Goal: Task Accomplishment & Management: Manage account settings

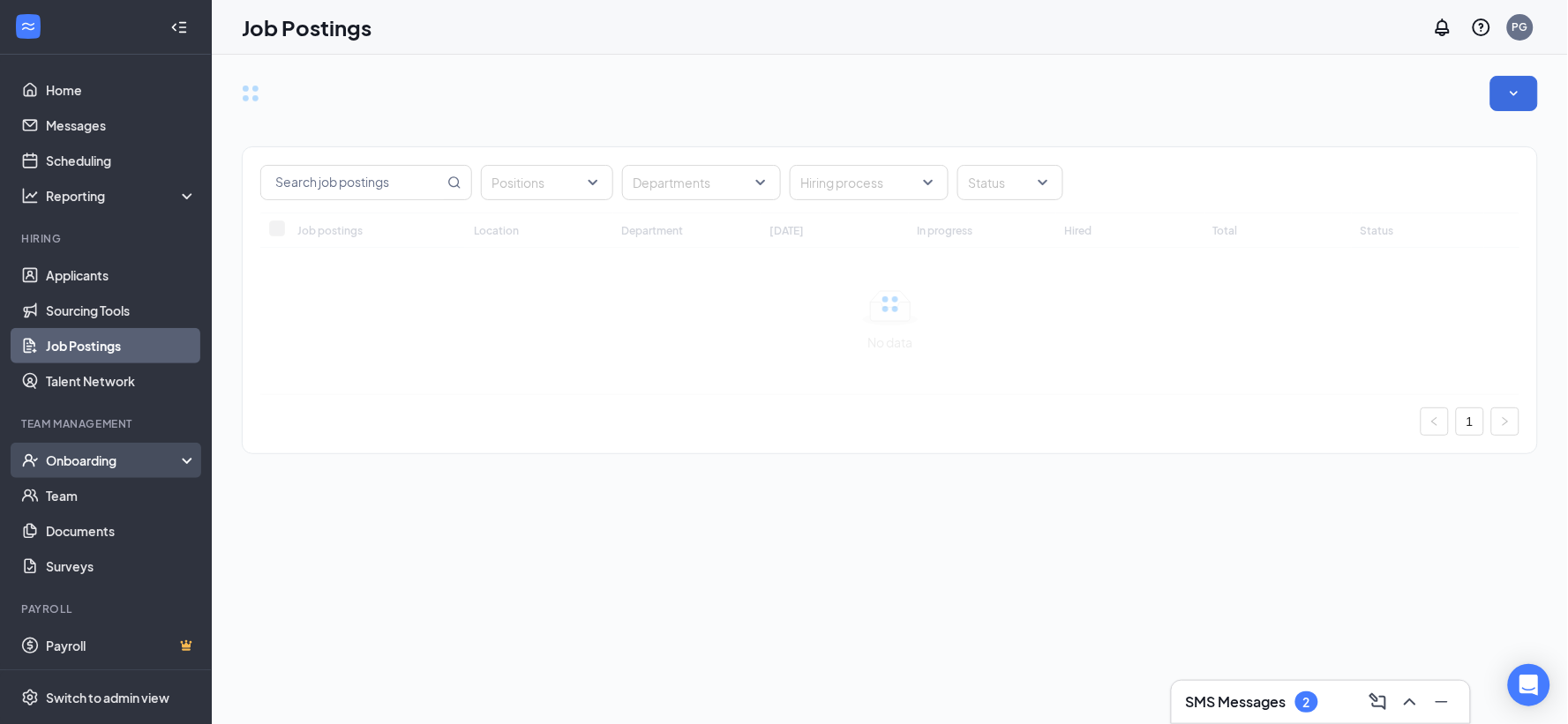
click at [93, 462] on div "Onboarding" at bounding box center [114, 460] width 136 height 18
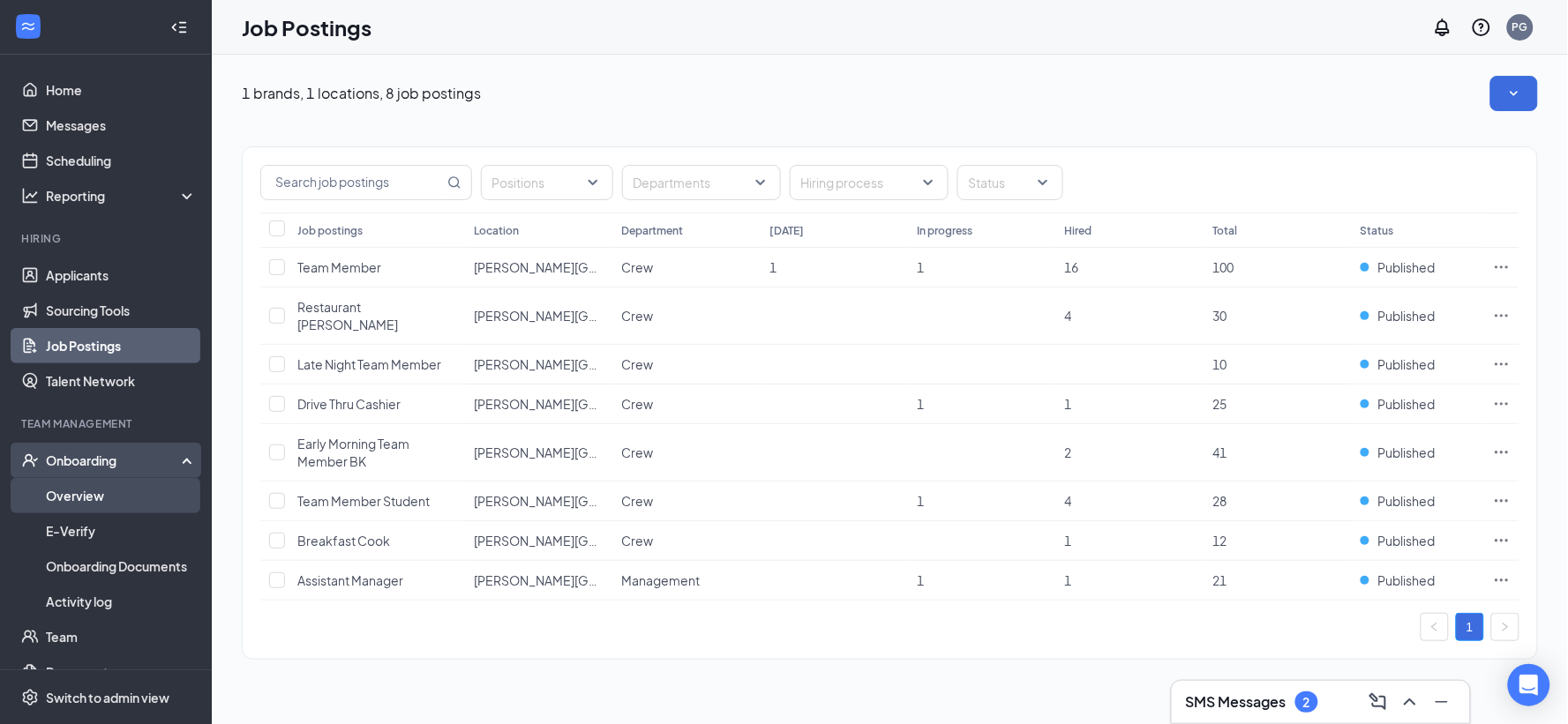
click at [82, 491] on link "Overview" at bounding box center [121, 495] width 151 height 35
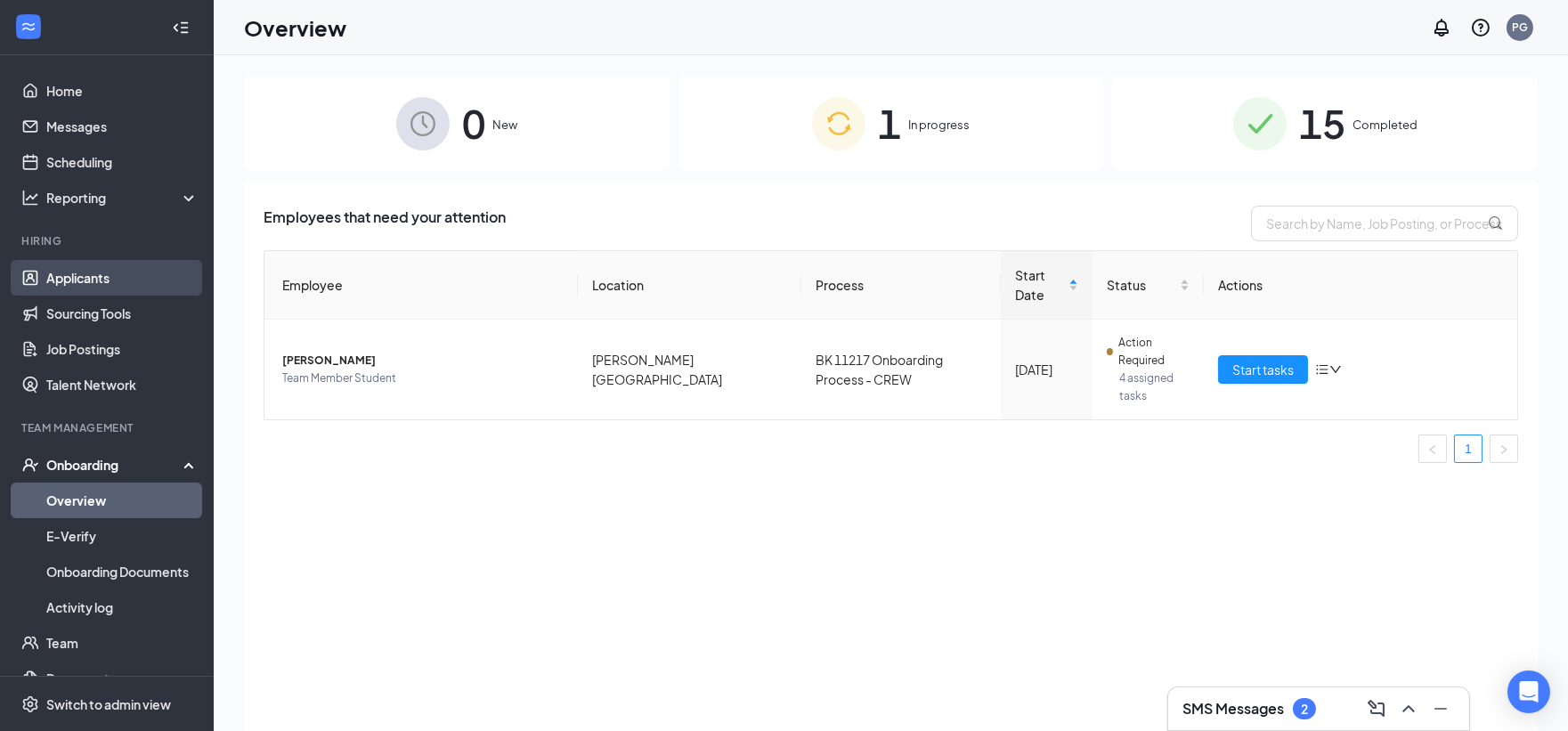
click at [78, 279] on link "Applicants" at bounding box center [122, 277] width 152 height 36
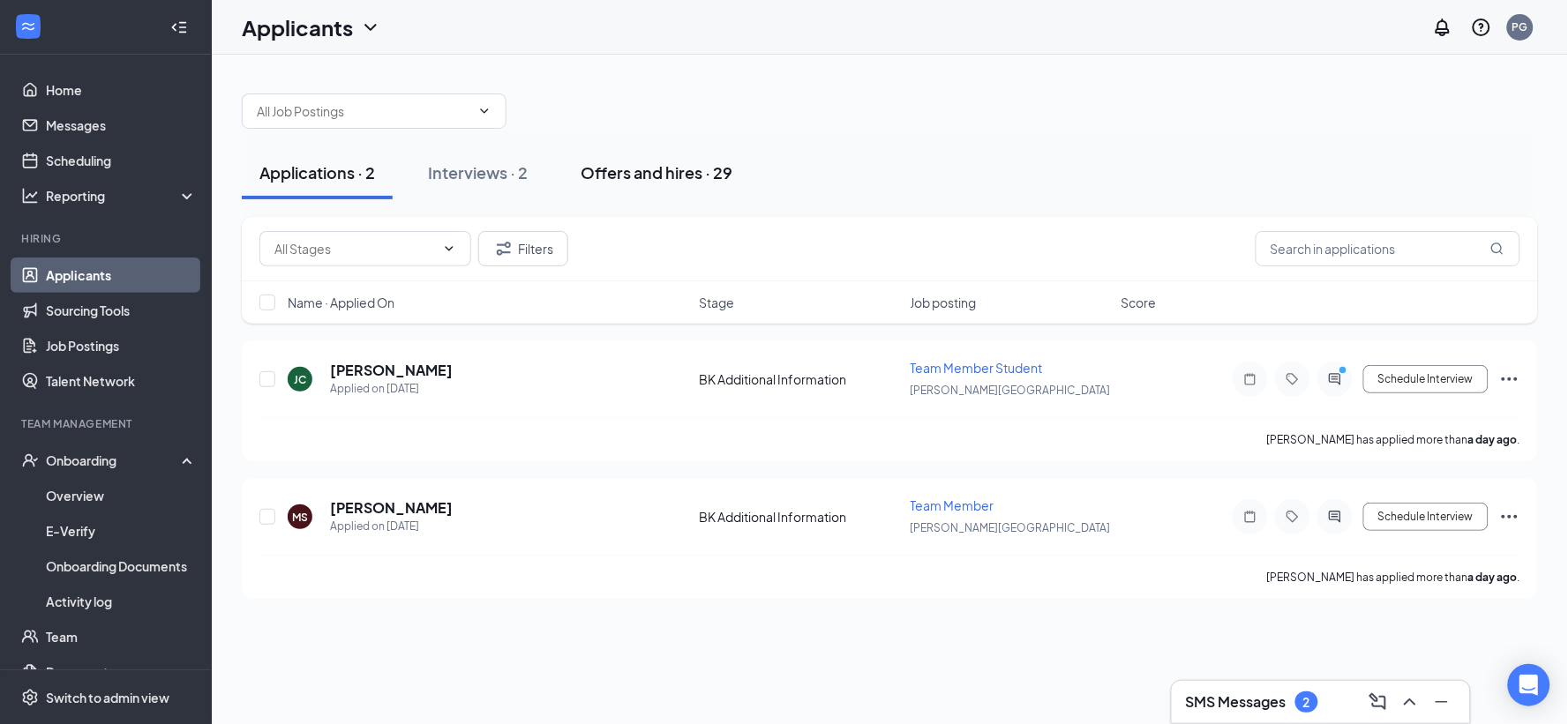
click at [637, 169] on div "Offers and hires · 29" at bounding box center [656, 172] width 152 height 22
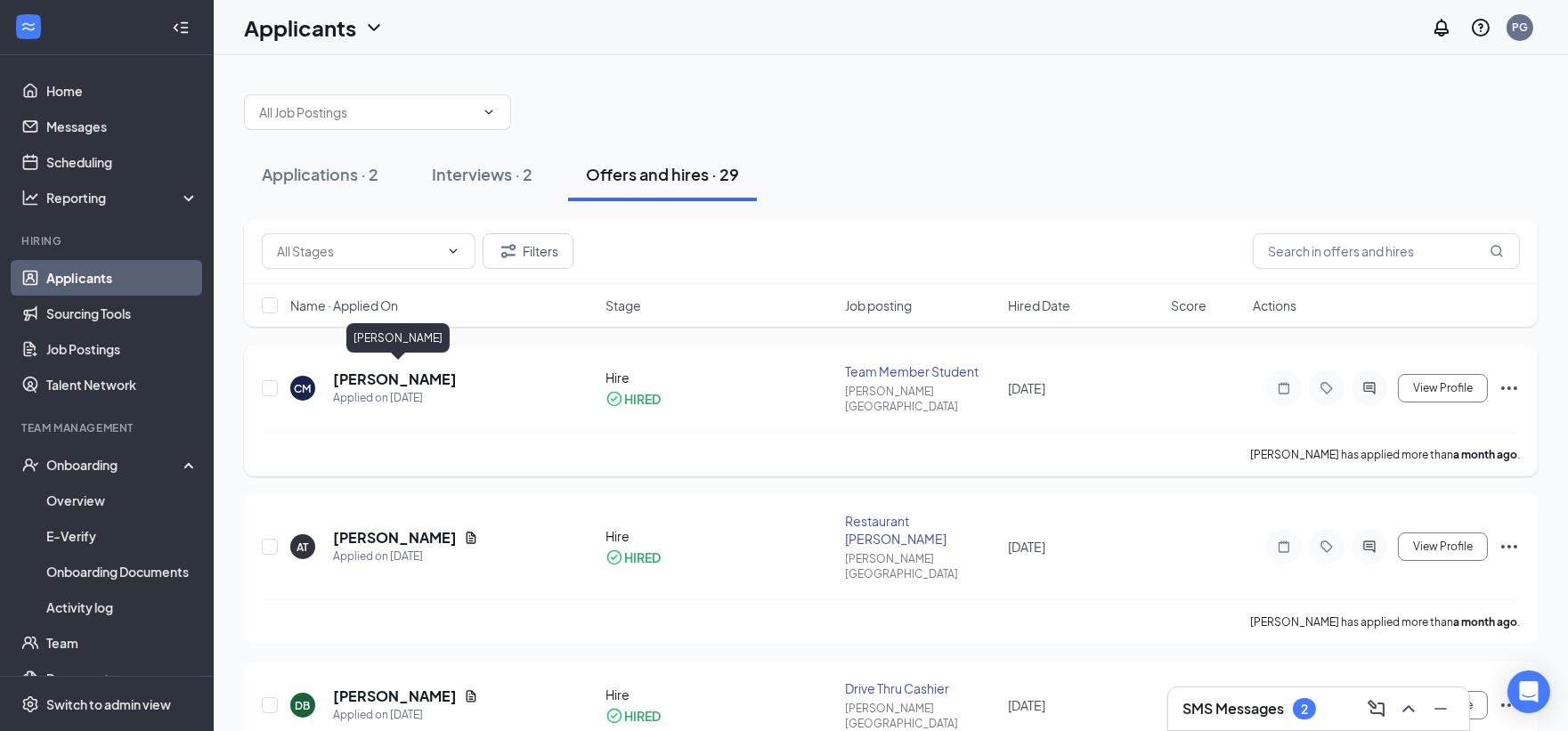
click at [443, 378] on h5 "[PERSON_NAME]" at bounding box center [395, 380] width 123 height 20
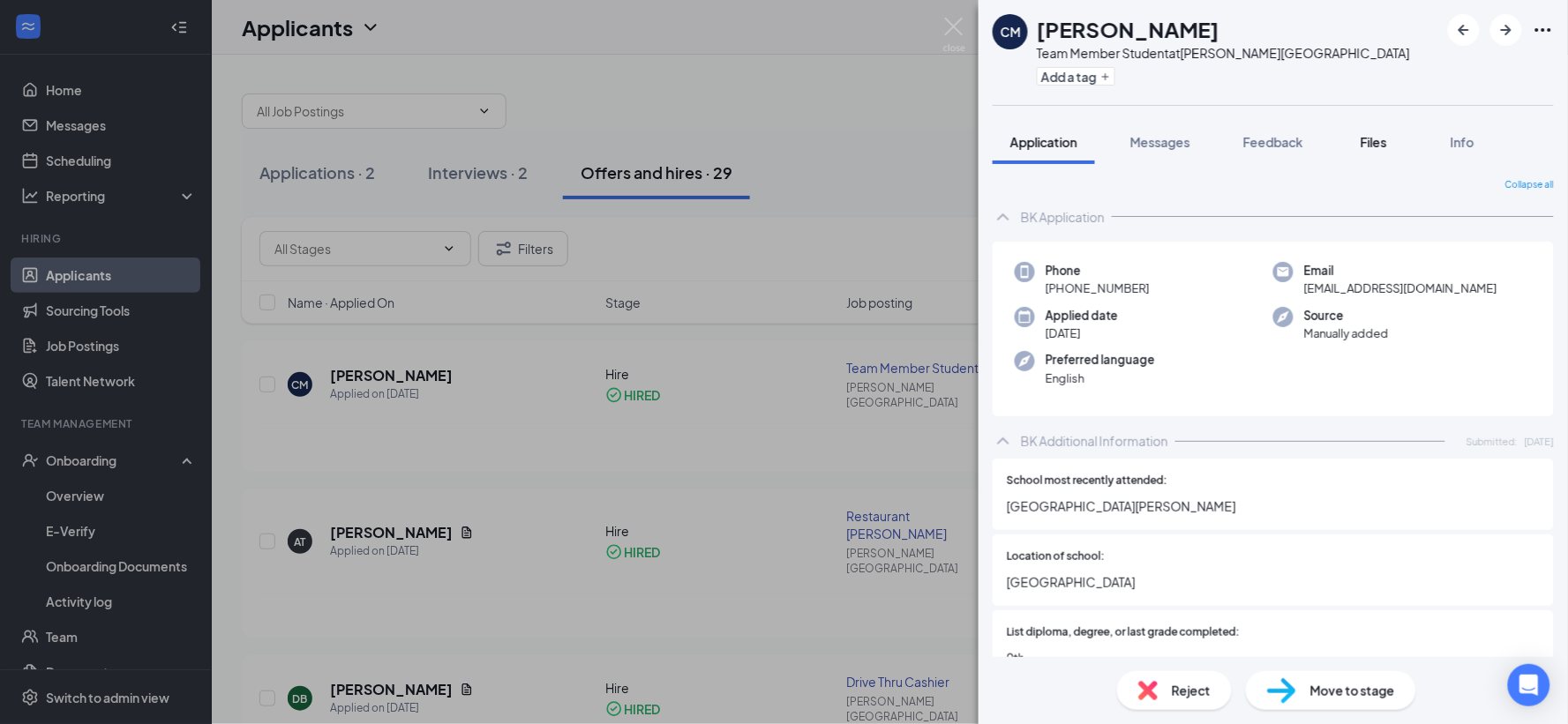
click at [1380, 145] on span "Files" at bounding box center [1374, 142] width 27 height 16
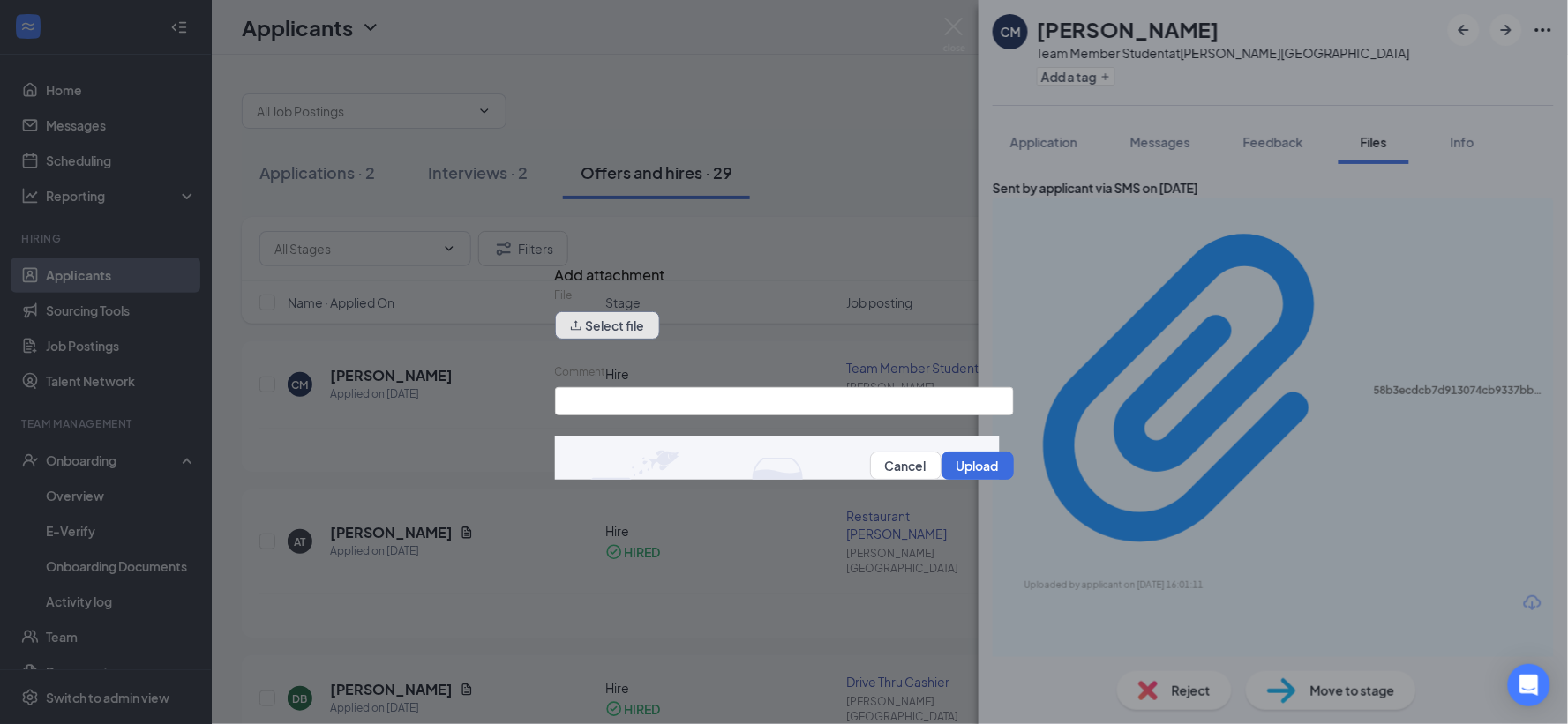
click at [633, 330] on button "Select file" at bounding box center [607, 325] width 105 height 29
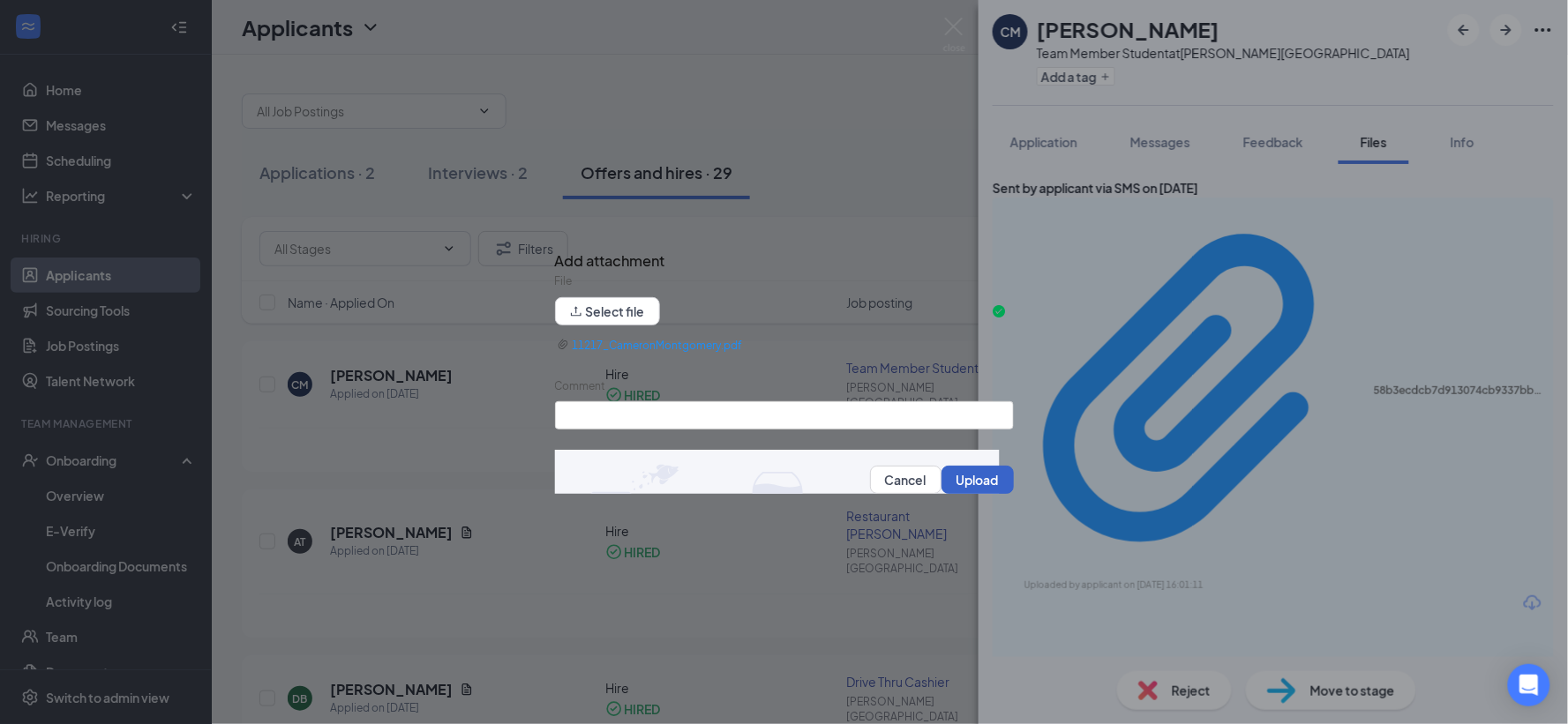
click at [953, 482] on button "Upload" at bounding box center [977, 480] width 72 height 29
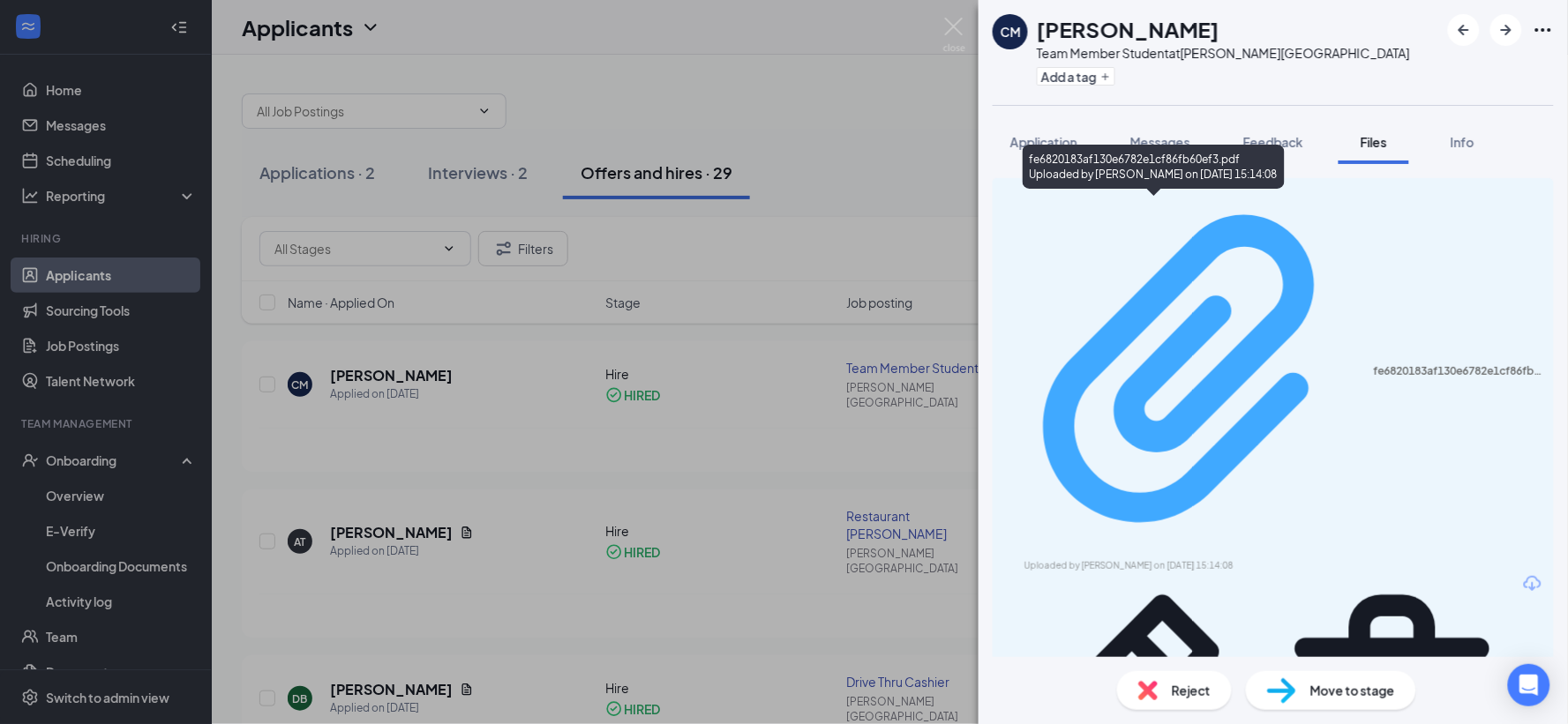
click at [1105, 559] on div "Uploaded by [PERSON_NAME] on [DATE] 15:14:08" at bounding box center [1156, 566] width 265 height 14
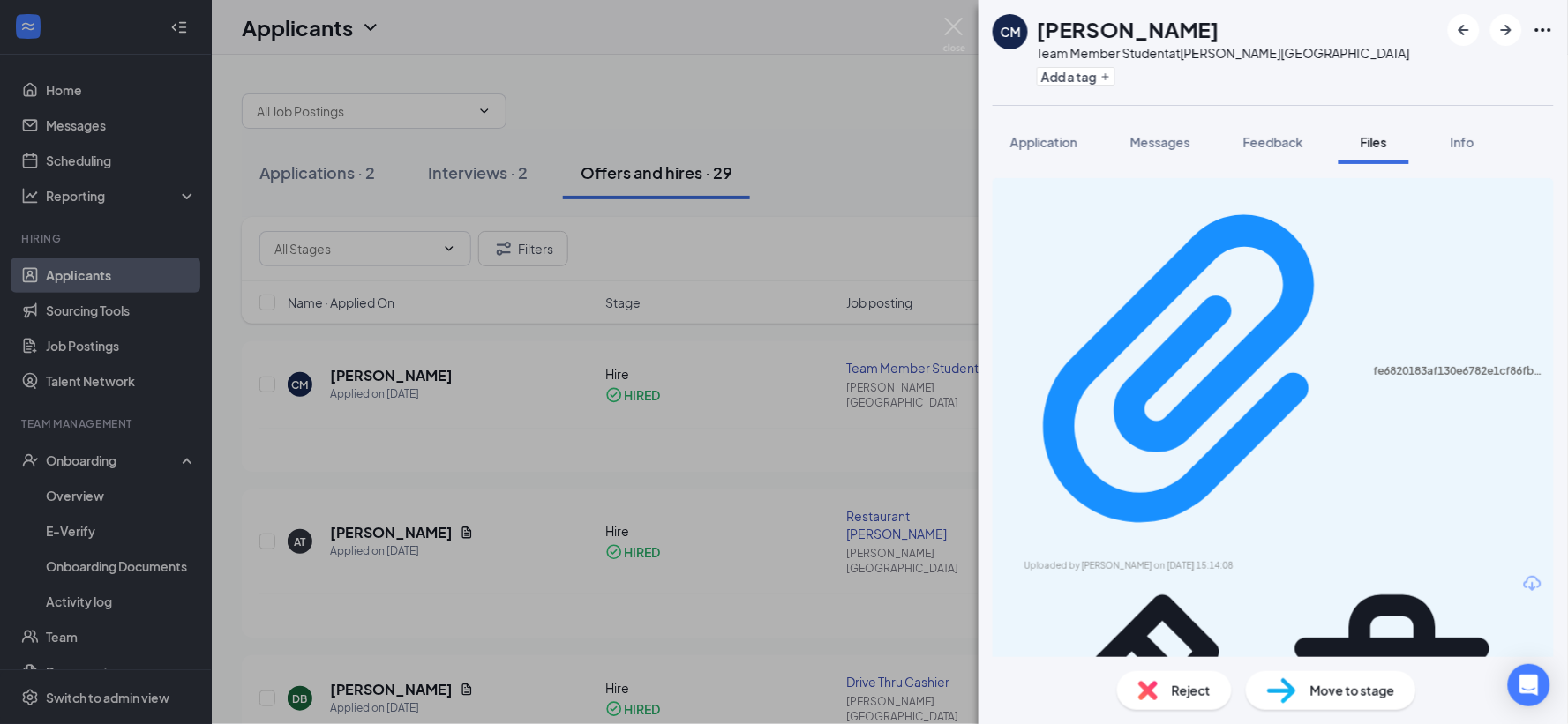
click at [763, 111] on div "CM [PERSON_NAME] Team Member Student at [PERSON_NAME][GEOGRAPHIC_DATA] Add a ta…" at bounding box center [784, 362] width 1568 height 724
